Goal: Information Seeking & Learning: Learn about a topic

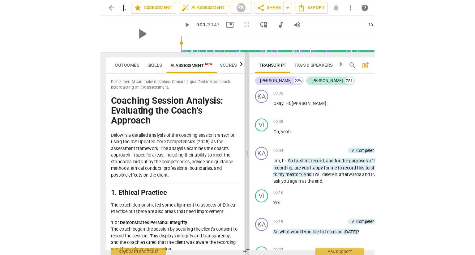
scroll to position [136, 0]
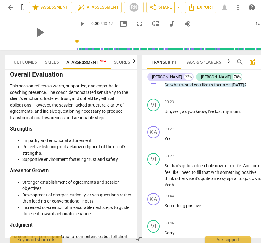
click at [8, 9] on span "arrow_back" at bounding box center [10, 7] width 7 height 7
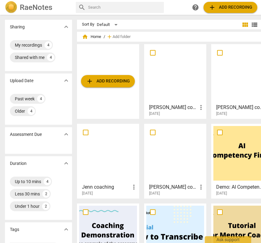
click at [161, 185] on h3 "[PERSON_NAME] coaching" at bounding box center [173, 187] width 48 height 7
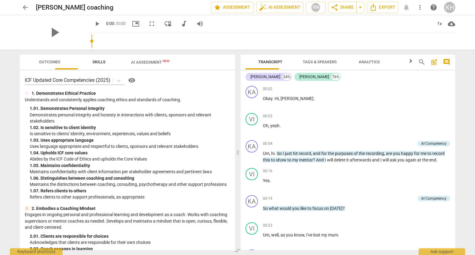
scroll to position [55, 0]
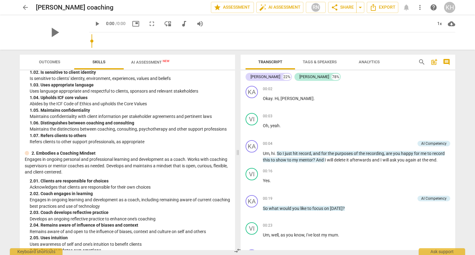
click at [151, 63] on span "AI Assessment New" at bounding box center [150, 62] width 38 height 5
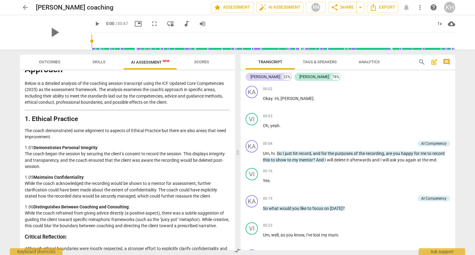
scroll to position [93, 0]
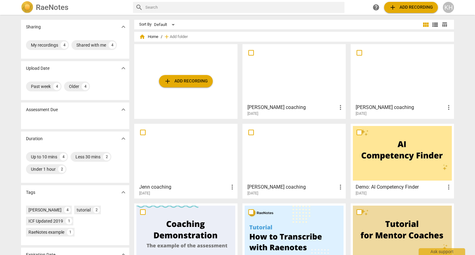
click at [267, 108] on h3 "[PERSON_NAME] coaching" at bounding box center [291, 107] width 89 height 7
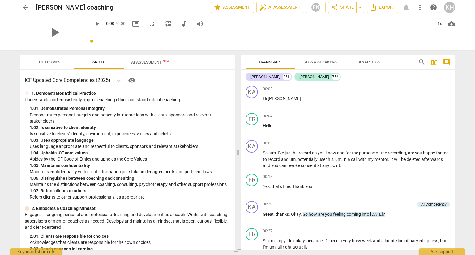
click at [157, 29] on div "play_arrow 0:00 / 0:00 picture_in_picture fullscreen move_down audiotrack volum…" at bounding box center [148, 23] width 119 height 11
click at [150, 61] on span "AI Assessment New" at bounding box center [150, 62] width 38 height 5
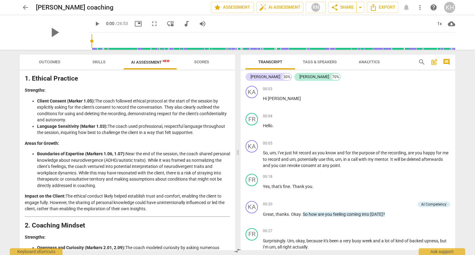
scroll to position [93, 0]
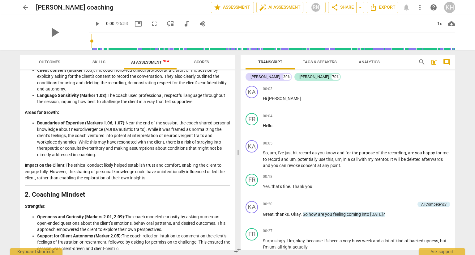
drag, startPoint x: 97, startPoint y: 141, endPoint x: 132, endPoint y: 157, distance: 38.7
click at [133, 156] on li "Boundaries of Expertise (Markers 1.06, 1.07): Near the end of the session, the …" at bounding box center [133, 139] width 193 height 38
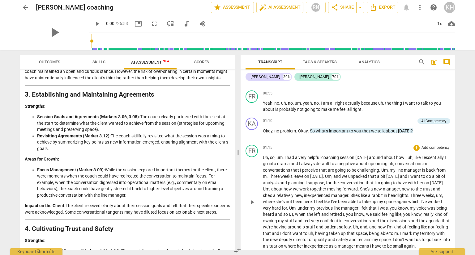
scroll to position [309, 0]
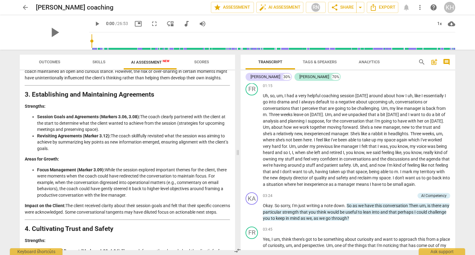
click at [111, 146] on li "Revisiting Agreements (Marker 3.12): The coach skillfully revisited what the se…" at bounding box center [133, 142] width 193 height 19
click at [104, 139] on strong "Revisiting Agreements (Marker 3.12):" at bounding box center [74, 136] width 74 height 5
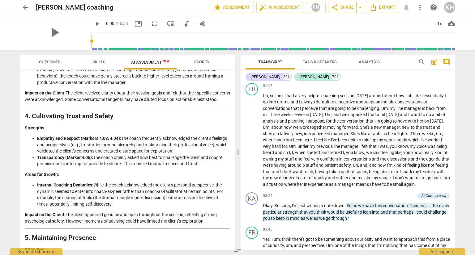
scroll to position [464, 0]
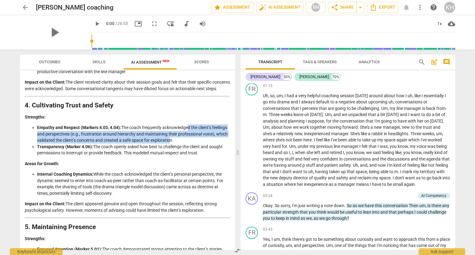
drag, startPoint x: 188, startPoint y: 141, endPoint x: 195, endPoint y: 150, distance: 11.3
click at [195, 144] on li "Empathy and Respect (Markers 4.03, 4.04): The coach frequently acknowledged the…" at bounding box center [133, 134] width 193 height 19
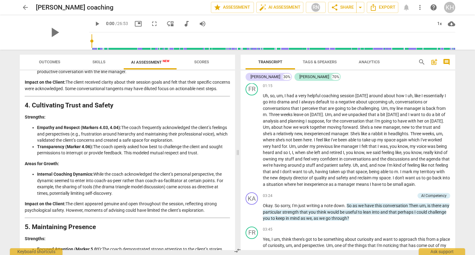
click at [211, 144] on li "Empathy and Respect (Markers 4.03, 4.04): The coach frequently acknowledged the…" at bounding box center [133, 134] width 193 height 19
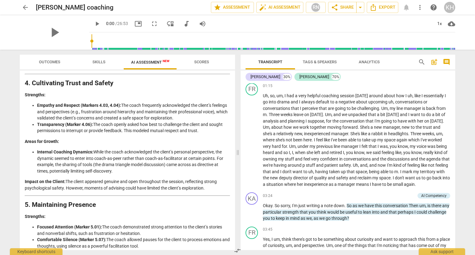
scroll to position [526, 0]
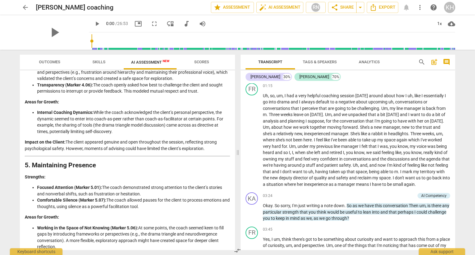
drag, startPoint x: 166, startPoint y: 129, endPoint x: 170, endPoint y: 144, distance: 16.1
click at [170, 135] on li "Internal Coaching Dynamics: While the coach acknowledged the client’s personal …" at bounding box center [133, 121] width 193 height 25
click at [174, 135] on li "Internal Coaching Dynamics: While the coach acknowledged the client’s personal …" at bounding box center [133, 121] width 193 height 25
drag, startPoint x: 168, startPoint y: 138, endPoint x: 172, endPoint y: 144, distance: 7.1
click at [172, 135] on li "Internal Coaching Dynamics: While the coach acknowledged the client’s personal …" at bounding box center [133, 121] width 193 height 25
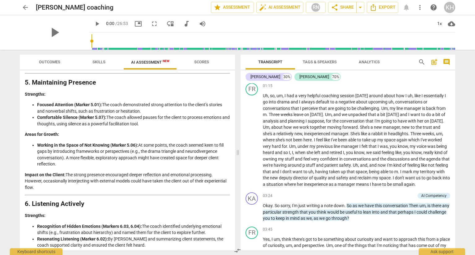
scroll to position [618, 0]
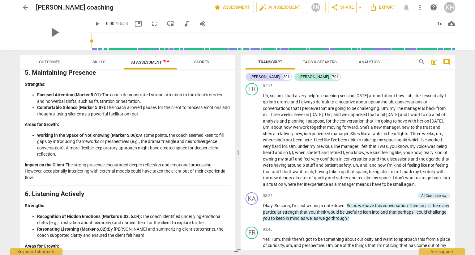
drag, startPoint x: 198, startPoint y: 151, endPoint x: 198, endPoint y: 167, distance: 16.1
click at [198, 158] on li "Working in the Space of Not Knowing (Marker 5.06): At some points, the coach se…" at bounding box center [133, 144] width 193 height 25
drag, startPoint x: 166, startPoint y: 118, endPoint x: 166, endPoint y: 125, distance: 7.4
click at [166, 117] on li "Comfortable Silence (Marker 5.07): The coach allowed pauses for the client to p…" at bounding box center [133, 111] width 193 height 13
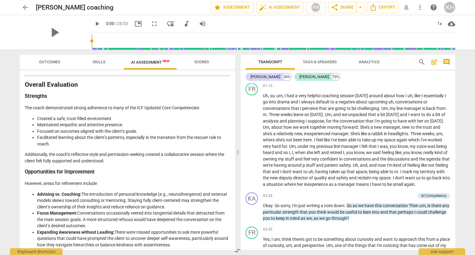
scroll to position [835, 0]
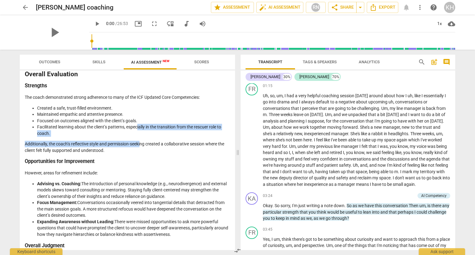
drag, startPoint x: 137, startPoint y: 139, endPoint x: 142, endPoint y: 150, distance: 12.4
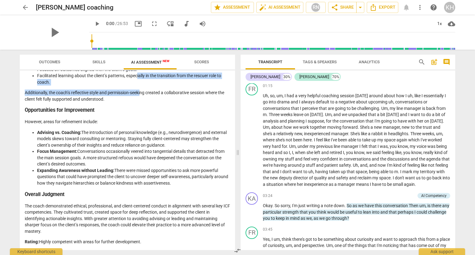
scroll to position [898, 0]
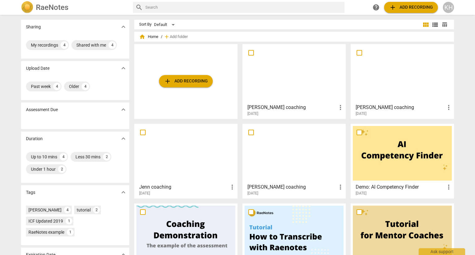
click at [281, 189] on h3 "[PERSON_NAME] coaching" at bounding box center [291, 187] width 89 height 7
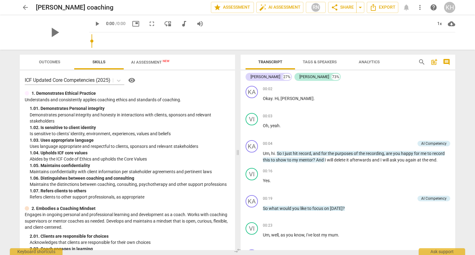
click at [154, 28] on div "play_arrow 0:00 / 0:00 picture_in_picture fullscreen move_down audiotrack volum…" at bounding box center [148, 23] width 119 height 11
click at [157, 60] on span "AI Assessment New" at bounding box center [150, 62] width 38 height 5
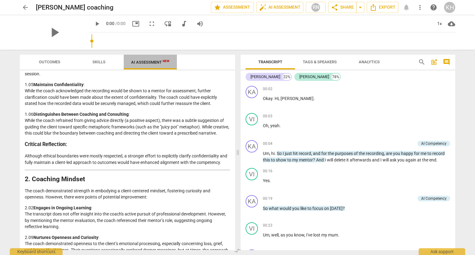
click at [157, 65] on span "AI Assessment New" at bounding box center [150, 62] width 53 height 9
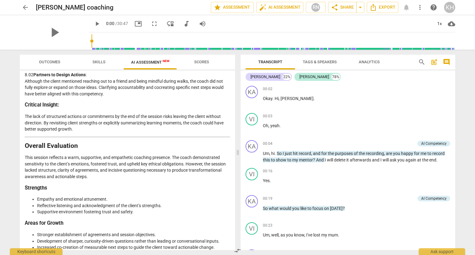
scroll to position [1123, 0]
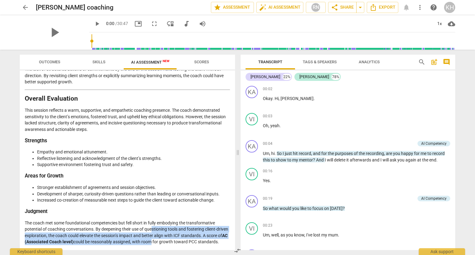
drag, startPoint x: 152, startPoint y: 221, endPoint x: 172, endPoint y: 234, distance: 23.4
click at [172, 234] on p "The coach met some foundational competencies but fell short in fully embodying …" at bounding box center [127, 232] width 205 height 25
click at [105, 233] on p "The coach met some foundational competencies but fell short in fully embodying …" at bounding box center [127, 232] width 205 height 25
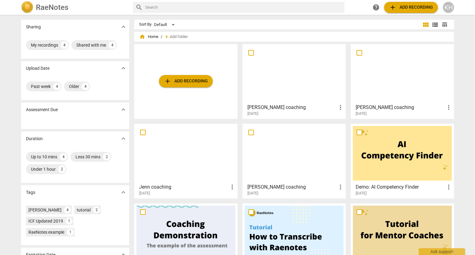
click at [163, 191] on div "[DATE]" at bounding box center [187, 193] width 97 height 5
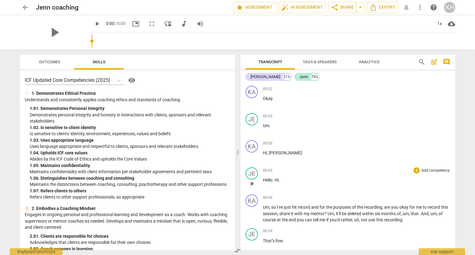
scroll to position [31, 0]
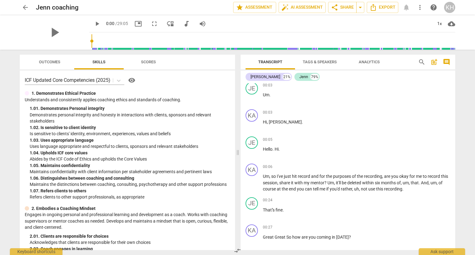
click at [150, 64] on span "Scores" at bounding box center [148, 62] width 15 height 5
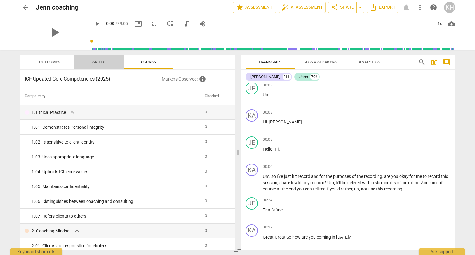
click at [107, 66] on button "Skills" at bounding box center [98, 62] width 49 height 15
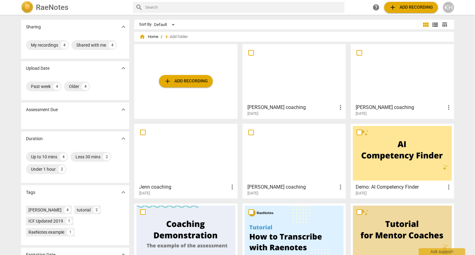
click at [378, 108] on h3 "[PERSON_NAME] coaching" at bounding box center [400, 107] width 89 height 7
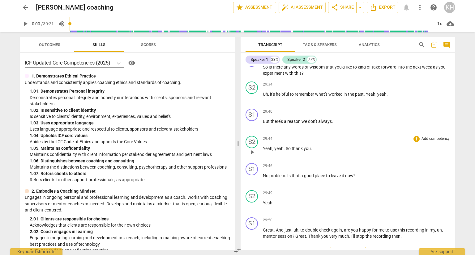
scroll to position [3029, 0]
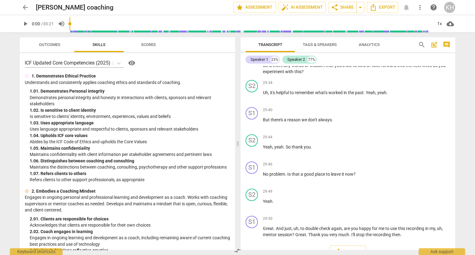
click at [309, 47] on span "Tags & Speakers" at bounding box center [319, 45] width 49 height 8
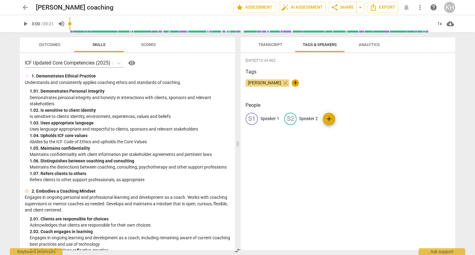
click at [273, 119] on p "Speaker 1" at bounding box center [269, 119] width 19 height 6
type input "[PERSON_NAME]"
click at [343, 119] on p "Speaker 2" at bounding box center [348, 119] width 19 height 6
type input "[PERSON_NAME]"
click at [341, 155] on div "[DATE]T10:34:40Z Tags [PERSON_NAME] close + People KA [PERSON_NAME] edit [PERSO…" at bounding box center [348, 151] width 215 height 197
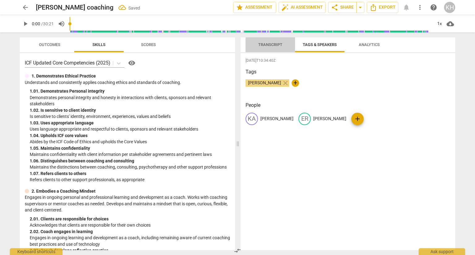
click at [277, 49] on span "Transcript" at bounding box center [270, 45] width 39 height 8
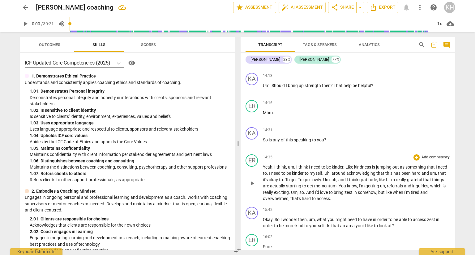
scroll to position [1645, 0]
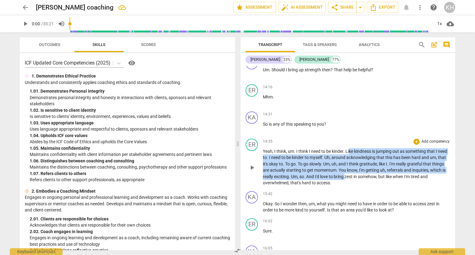
drag, startPoint x: 349, startPoint y: 137, endPoint x: 346, endPoint y: 168, distance: 31.1
click at [361, 165] on p "Yeah , I think , um . I think I need to be kinder . Like kindness is jumping ou…" at bounding box center [356, 167] width 187 height 38
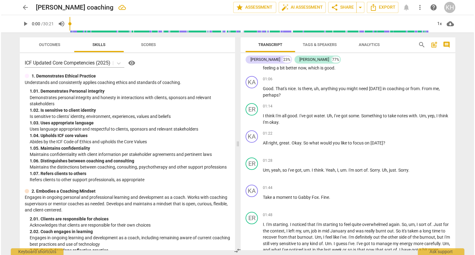
scroll to position [0, 0]
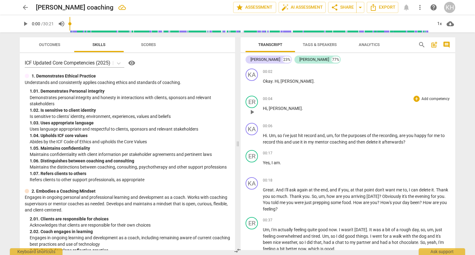
click at [358, 114] on div "00:04 + Add competency keyboard_arrow_right Hi , [PERSON_NAME] ." at bounding box center [356, 107] width 187 height 22
type input "1808"
click at [429, 24] on input "range" at bounding box center [251, 24] width 363 height 20
click at [417, 9] on span "more_vert" at bounding box center [419, 7] width 7 height 7
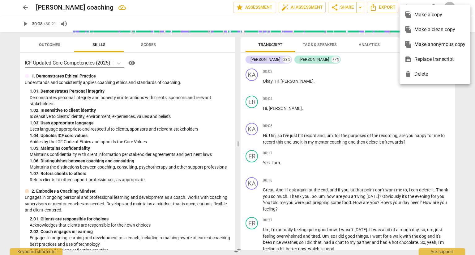
click at [420, 112] on div at bounding box center [237, 127] width 475 height 255
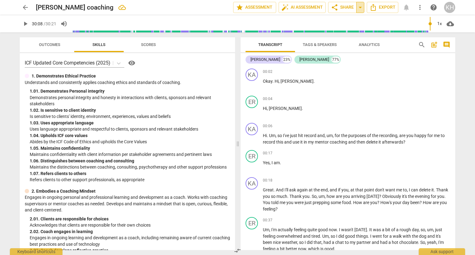
click at [360, 8] on span "arrow_drop_down" at bounding box center [360, 7] width 7 height 7
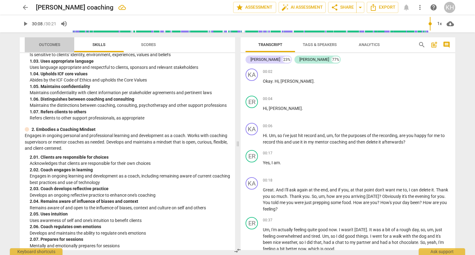
click at [52, 43] on span "Outcomes" at bounding box center [49, 44] width 21 height 5
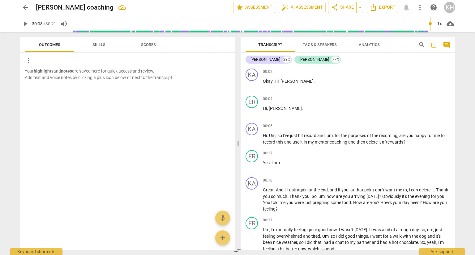
drag, startPoint x: 136, startPoint y: 45, endPoint x: 108, endPoint y: 43, distance: 28.5
click at [137, 45] on span "Scores" at bounding box center [149, 45] width 30 height 8
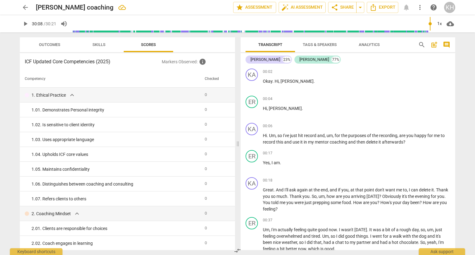
click at [107, 44] on span "Skills" at bounding box center [99, 45] width 28 height 8
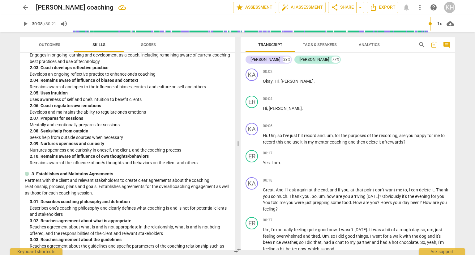
scroll to position [0, 0]
